Goal: Task Accomplishment & Management: Manage account settings

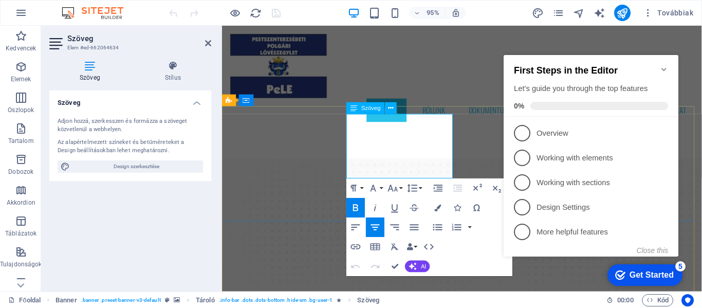
drag, startPoint x: 355, startPoint y: 171, endPoint x: 465, endPoint y: 175, distance: 109.6
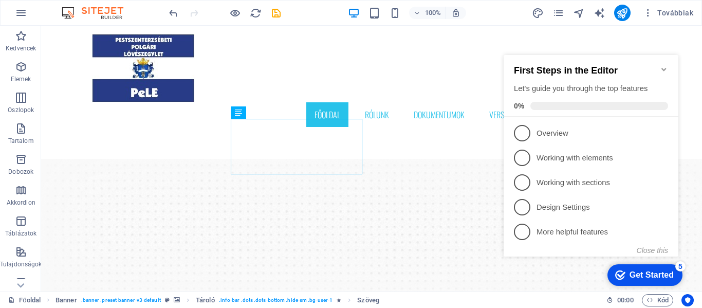
click at [663, 68] on icon "Minimize checklist" at bounding box center [663, 69] width 5 height 3
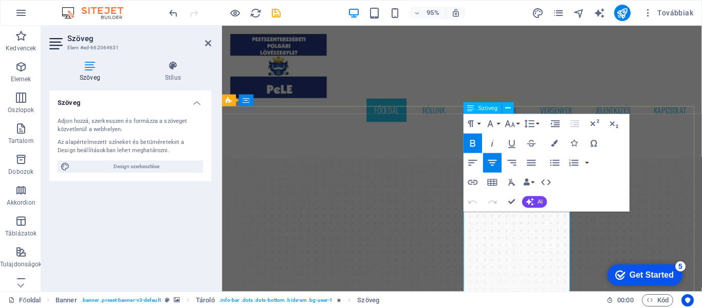
drag, startPoint x: 505, startPoint y: 248, endPoint x: 558, endPoint y: 260, distance: 54.7
drag, startPoint x: 544, startPoint y: 249, endPoint x: 565, endPoint y: 248, distance: 21.6
drag, startPoint x: 524, startPoint y: 248, endPoint x: 534, endPoint y: 248, distance: 10.3
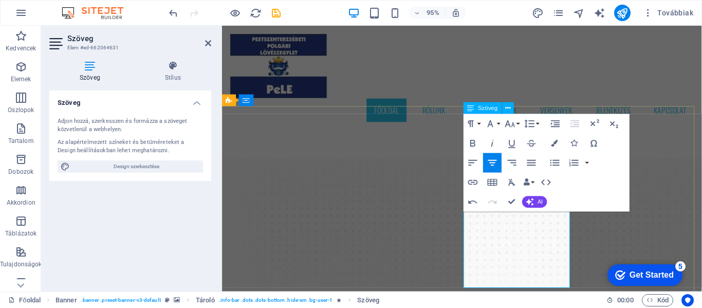
drag, startPoint x: 522, startPoint y: 261, endPoint x: 532, endPoint y: 261, distance: 10.8
drag, startPoint x: 549, startPoint y: 261, endPoint x: 568, endPoint y: 263, distance: 18.6
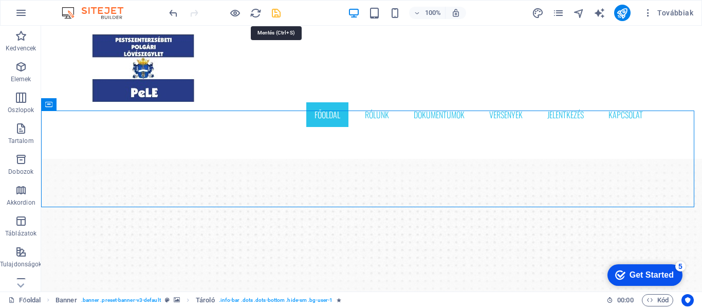
click at [278, 15] on icon "save" at bounding box center [276, 13] width 12 height 12
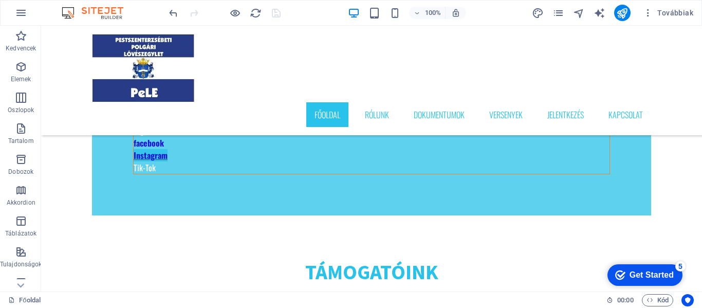
scroll to position [2556, 0]
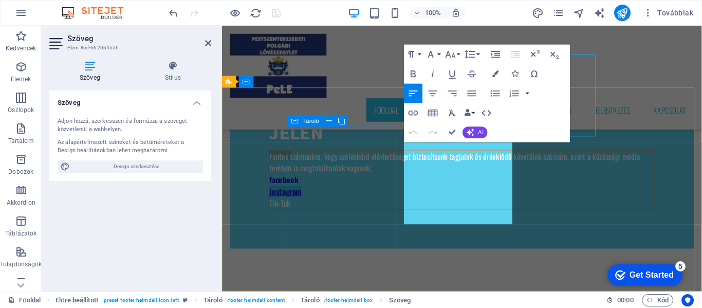
scroll to position [2635, 0]
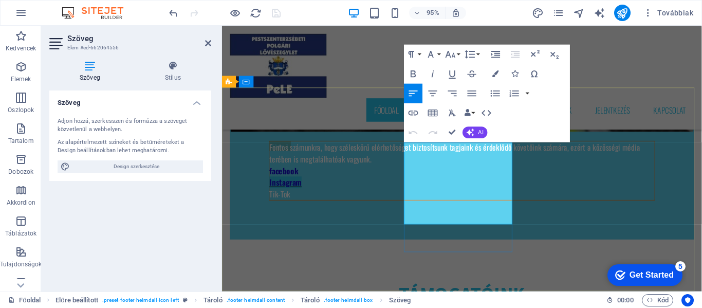
drag, startPoint x: 415, startPoint y: 228, endPoint x: 525, endPoint y: 226, distance: 110.0
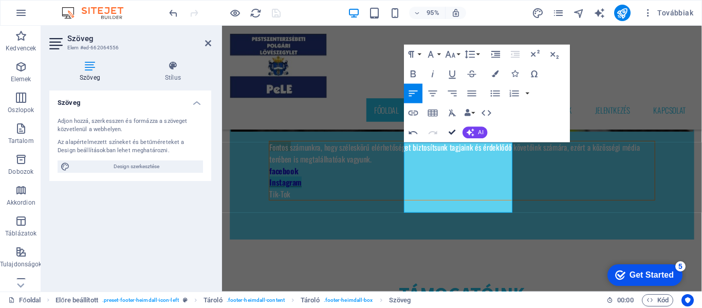
scroll to position [2542, 0]
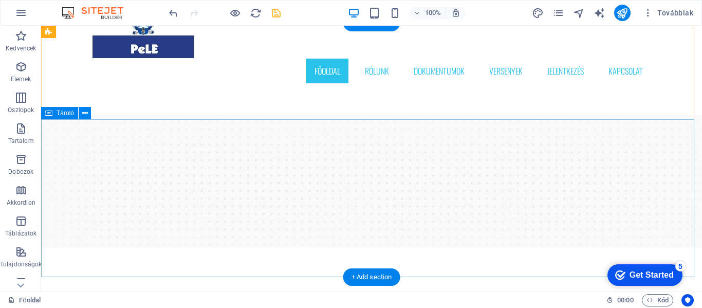
scroll to position [0, 0]
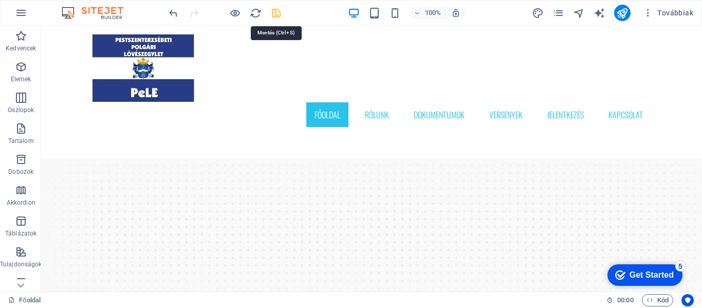
click at [275, 13] on icon "save" at bounding box center [276, 13] width 12 height 12
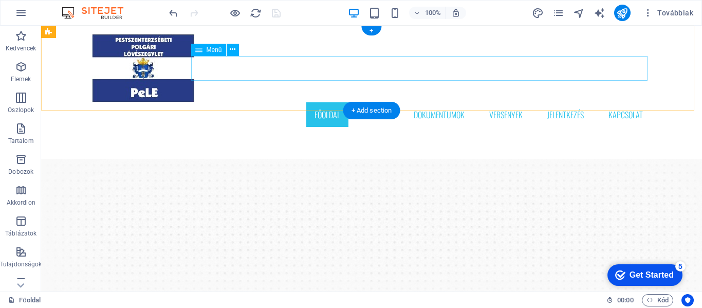
click at [377, 102] on nav "Főoldal Rólunk Dokumentumok Versenyek Jelentkezés Kapcsolat" at bounding box center [371, 114] width 559 height 25
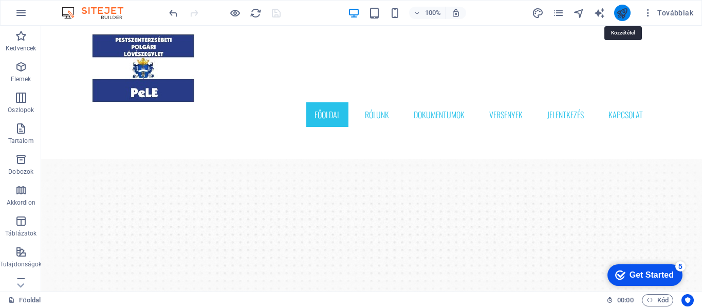
click at [624, 15] on icon "publish" at bounding box center [622, 13] width 12 height 12
